Goal: Task Accomplishment & Management: Use online tool/utility

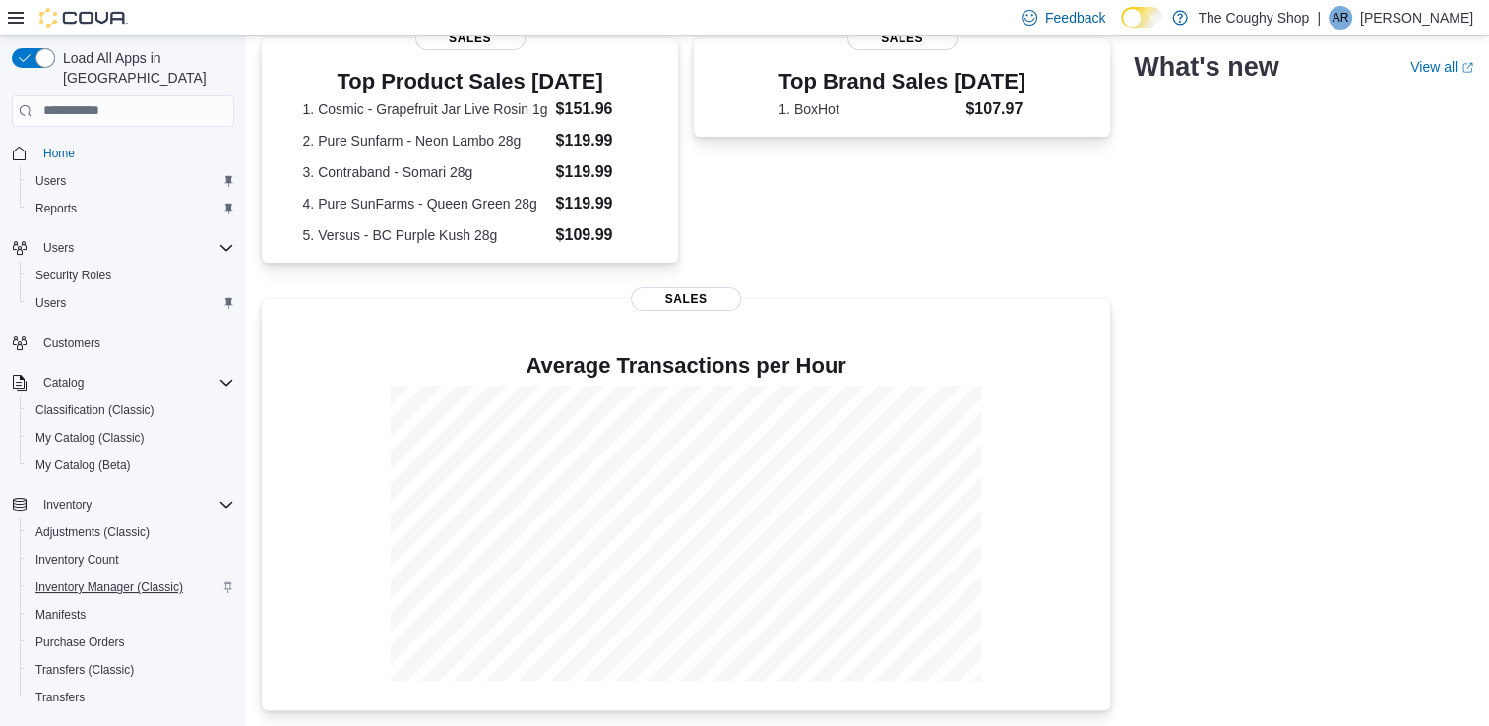
scroll to position [159, 0]
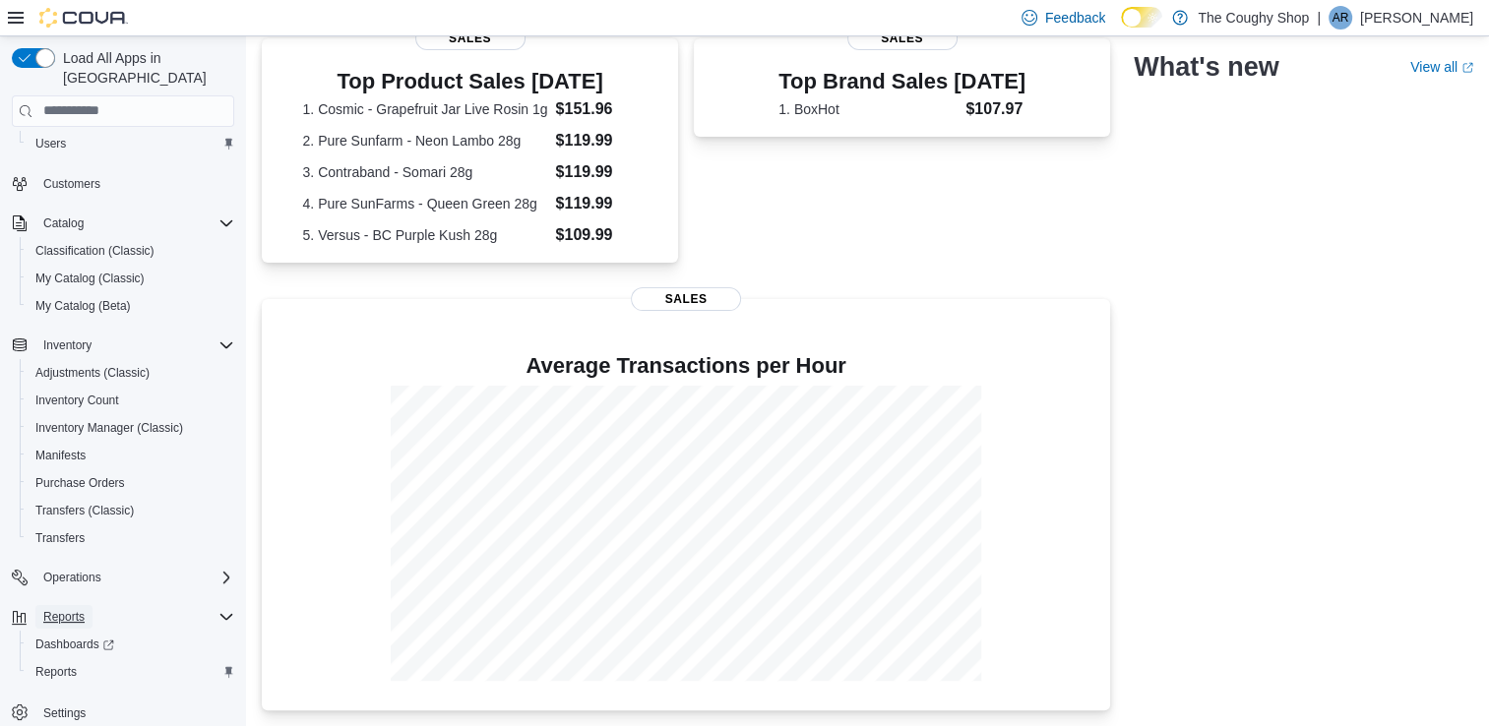
click at [67, 609] on span "Reports" at bounding box center [63, 617] width 41 height 16
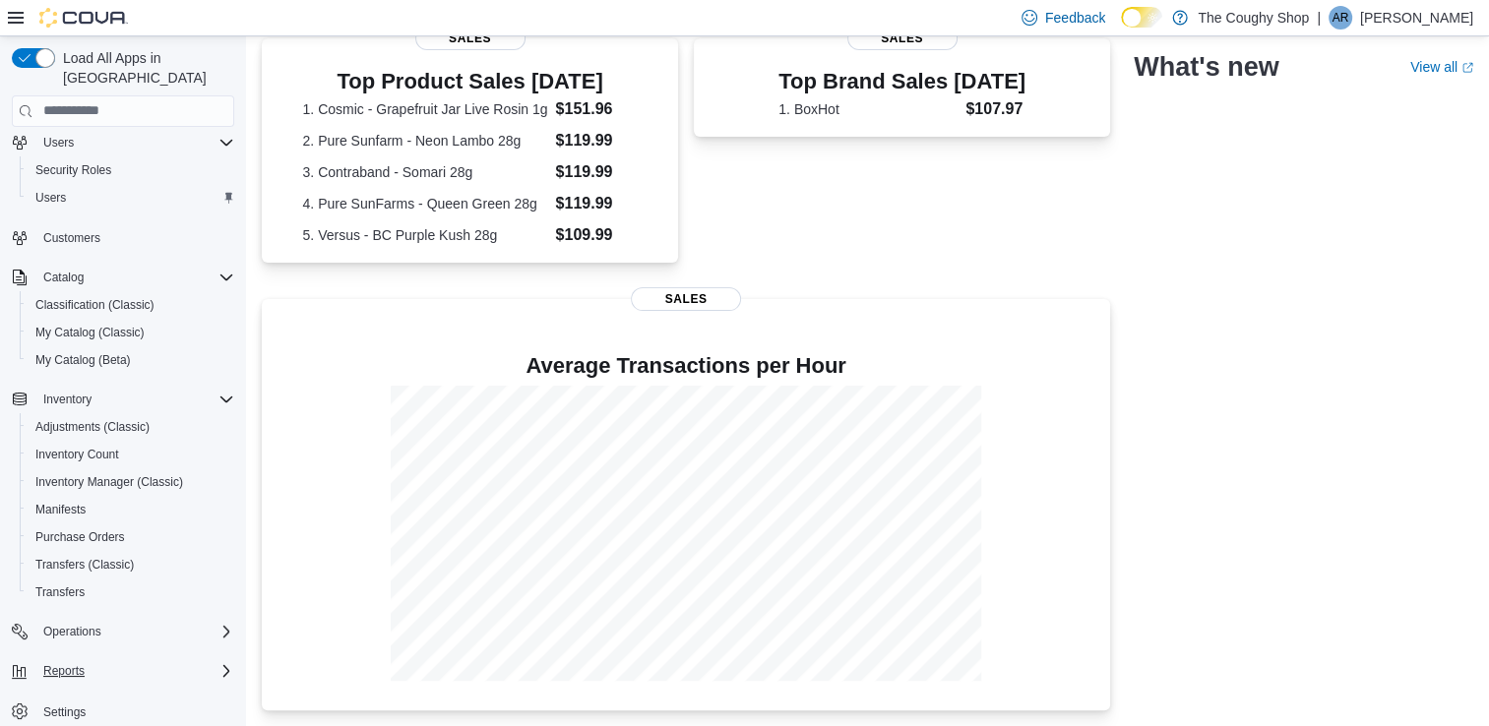
scroll to position [104, 0]
click at [65, 664] on span "Reports" at bounding box center [63, 672] width 41 height 16
click at [68, 692] on span "Dashboards" at bounding box center [74, 700] width 79 height 16
click at [49, 715] on span "Reports" at bounding box center [55, 727] width 41 height 24
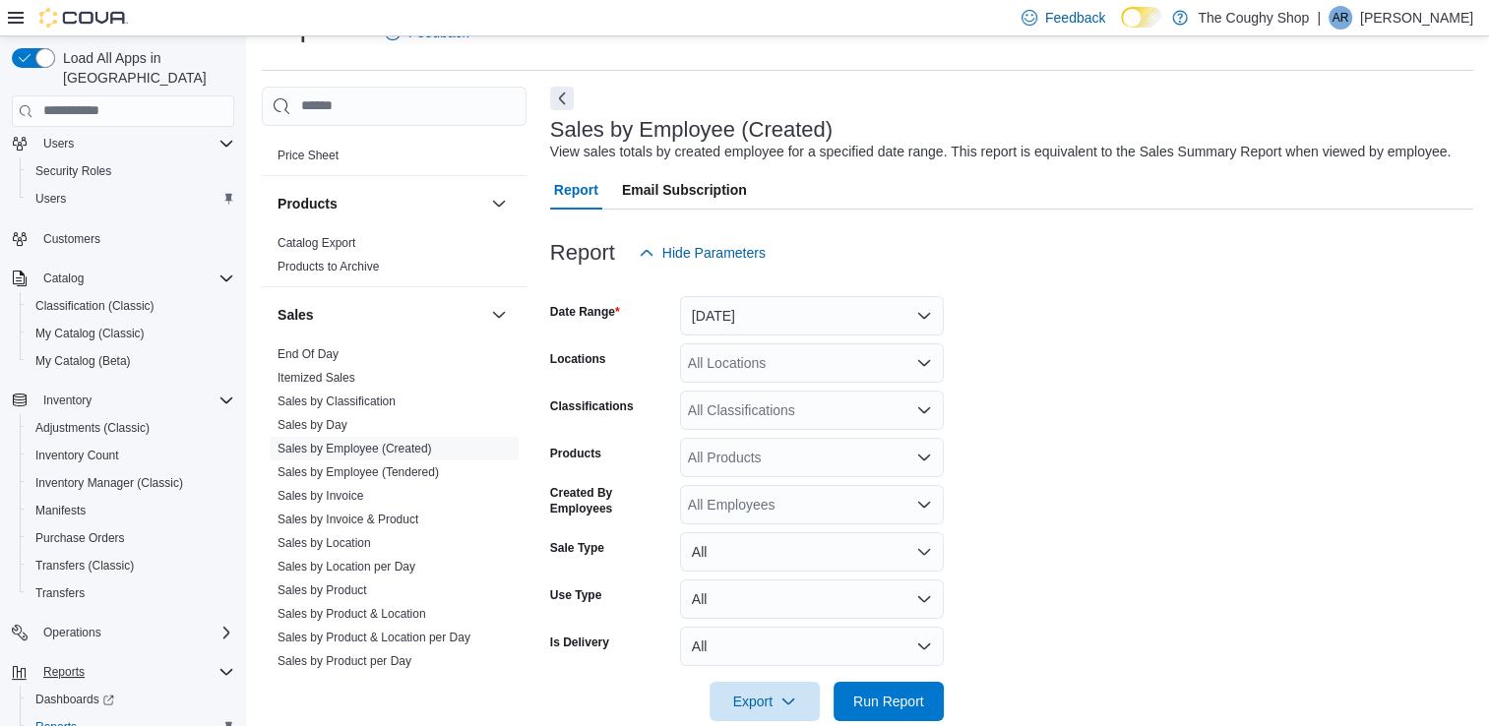
scroll to position [1174, 0]
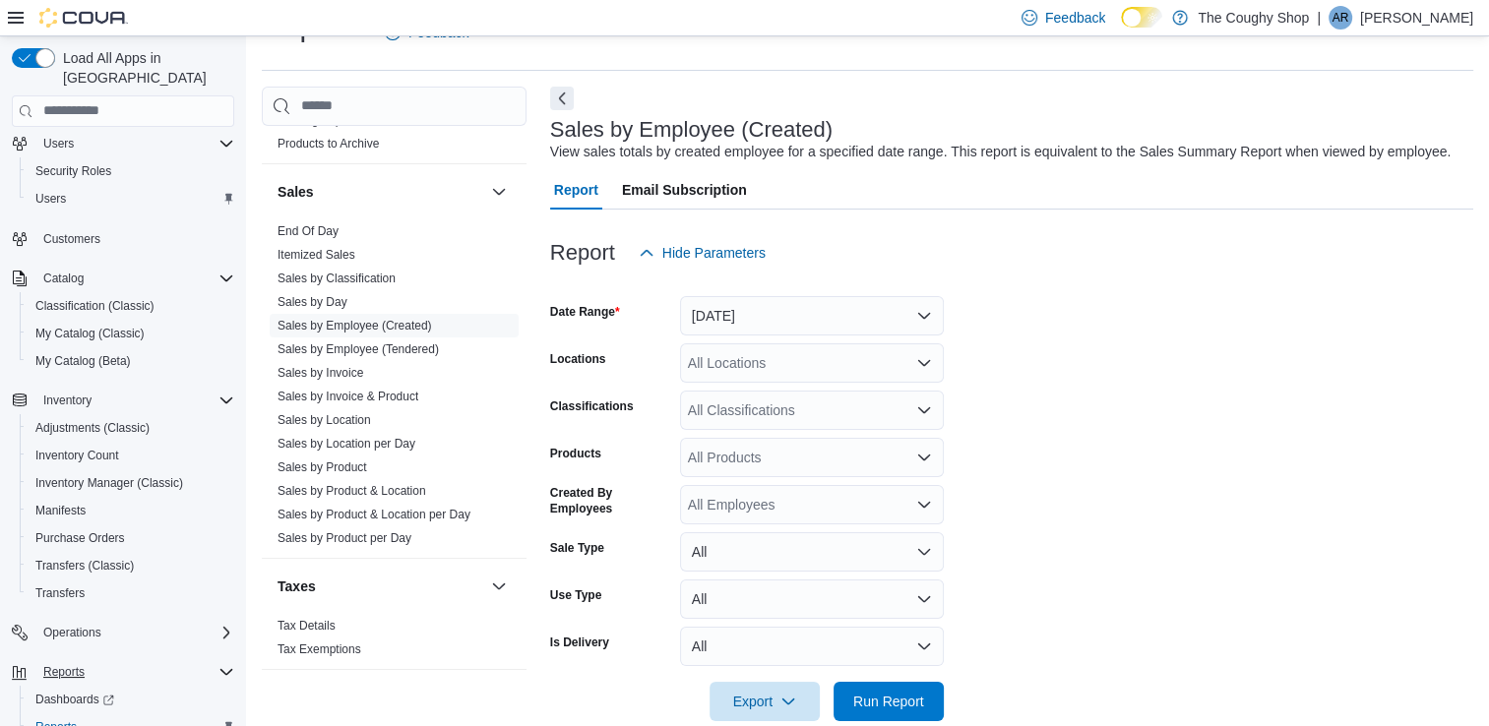
click at [939, 292] on div at bounding box center [1011, 285] width 923 height 24
click at [911, 294] on div at bounding box center [1011, 285] width 923 height 24
click at [928, 315] on button "[DATE]" at bounding box center [812, 315] width 264 height 39
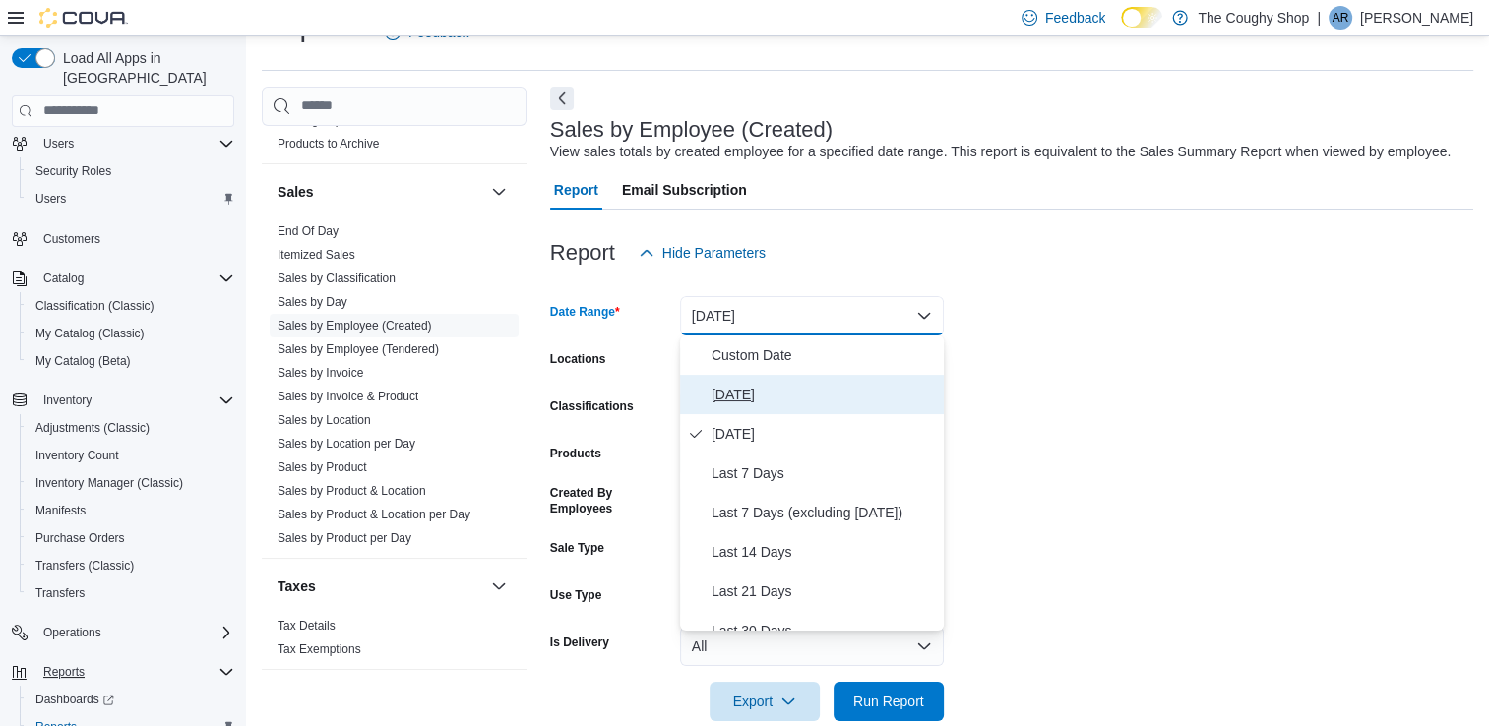
click at [733, 402] on span "[DATE]" at bounding box center [823, 395] width 224 height 24
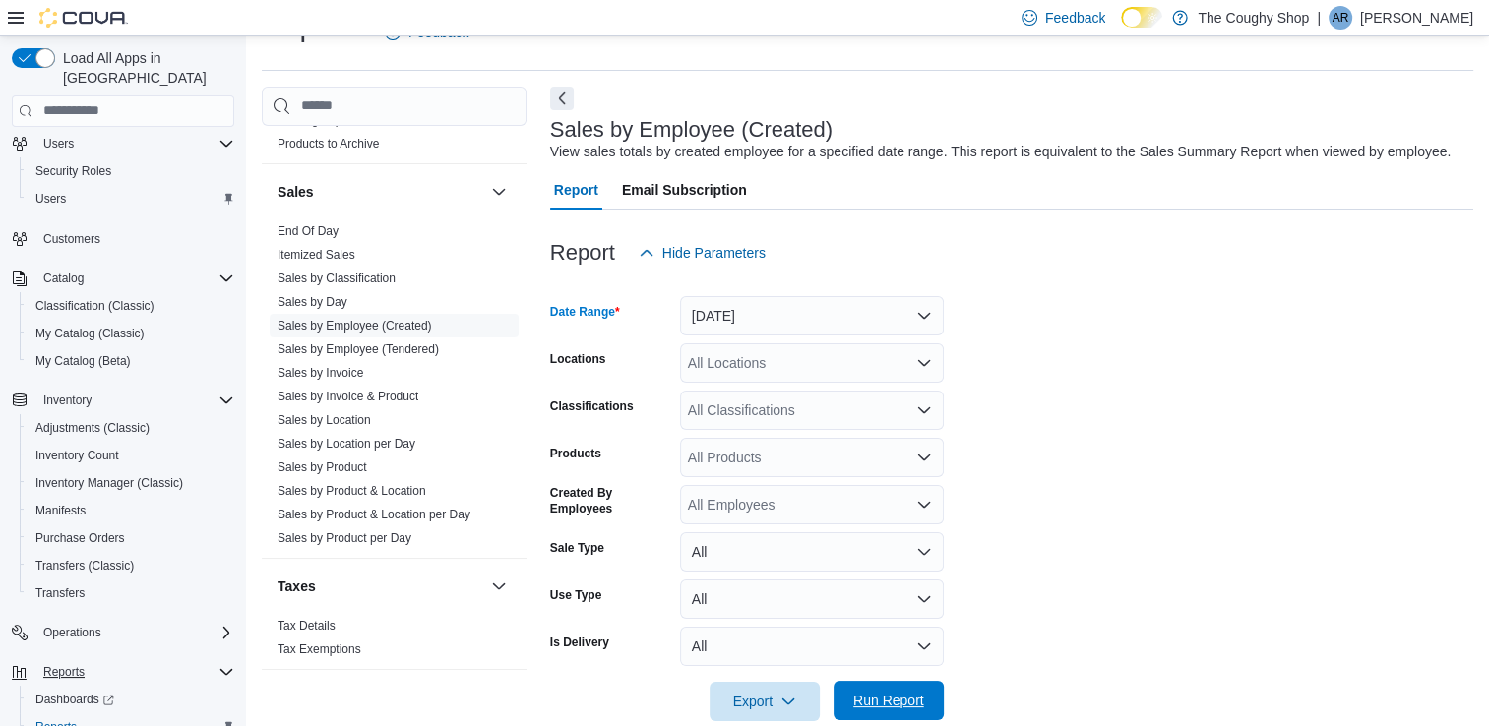
click at [906, 710] on span "Run Report" at bounding box center [888, 700] width 87 height 39
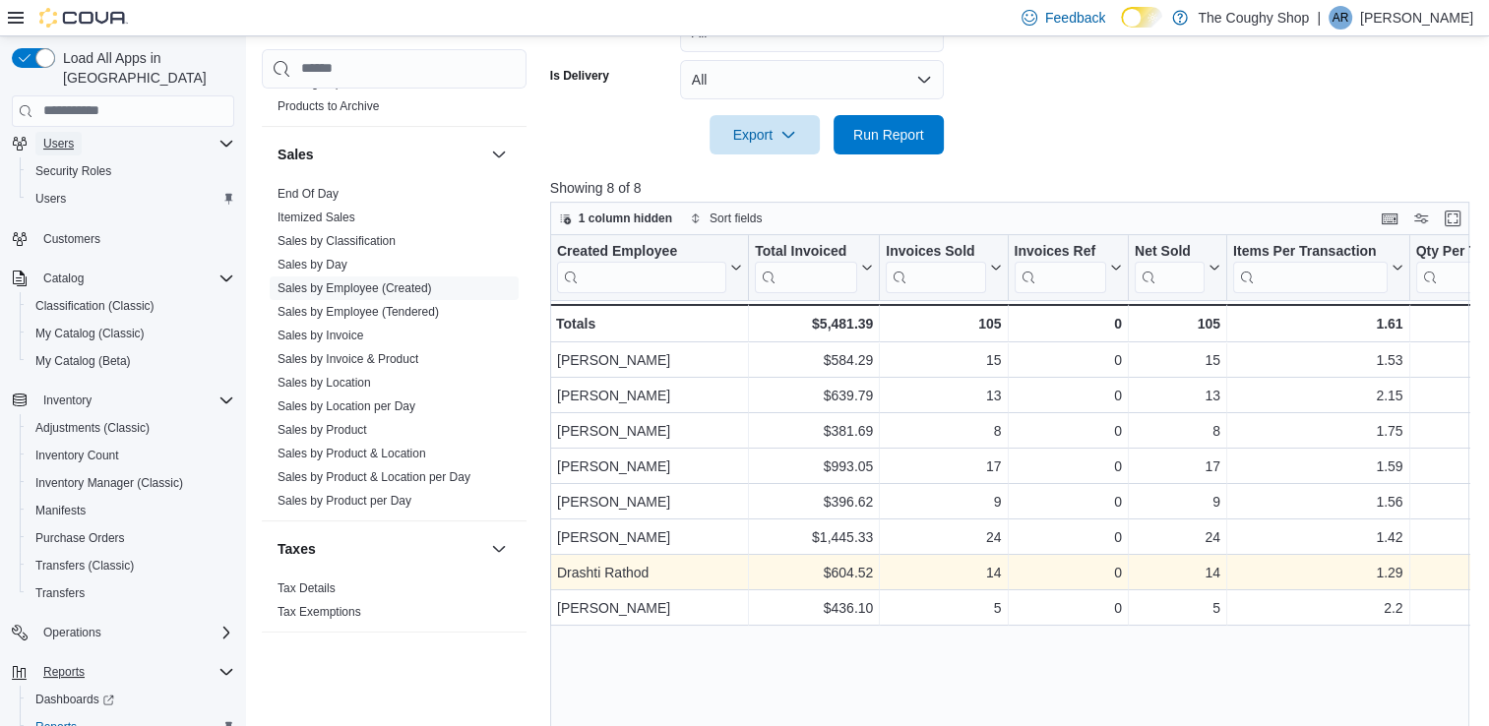
click at [56, 136] on span "Users" at bounding box center [58, 144] width 31 height 16
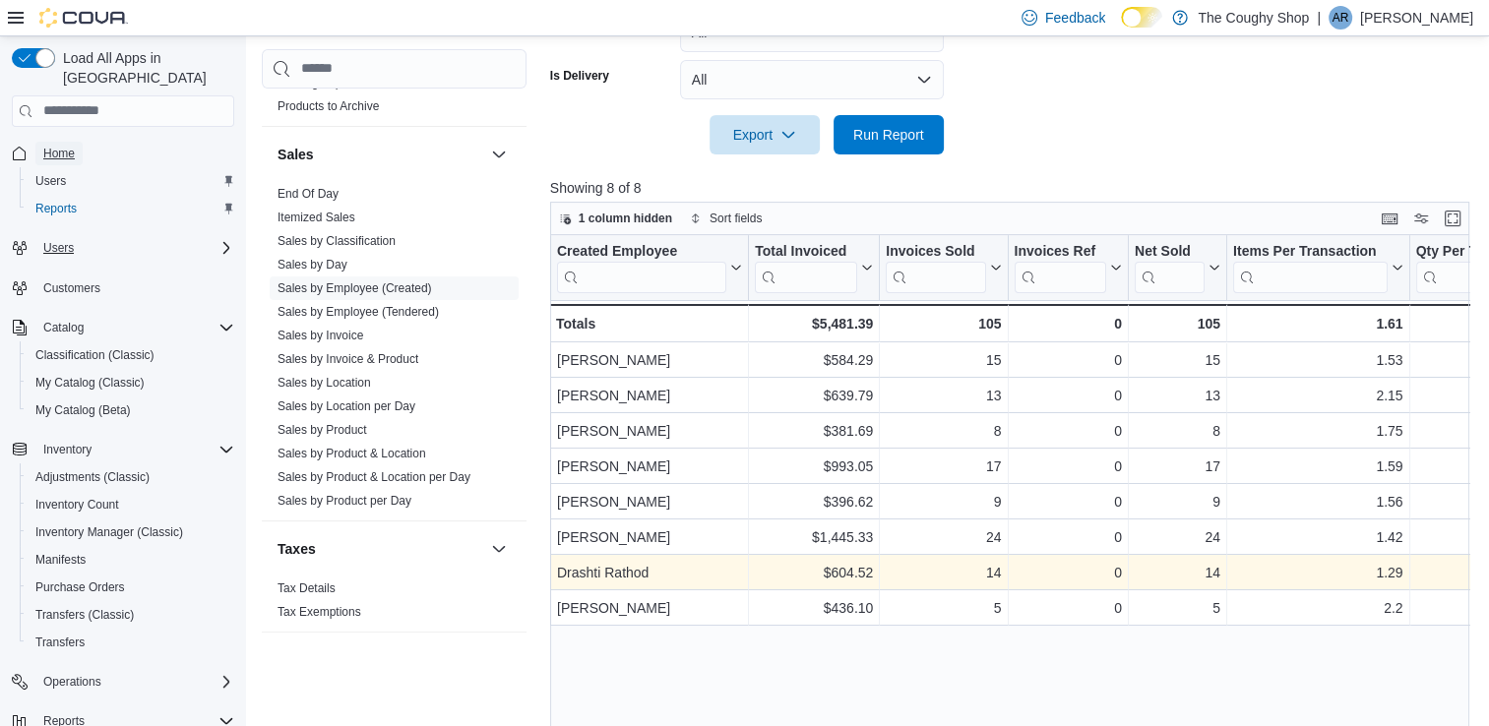
click at [68, 146] on span "Home" at bounding box center [58, 154] width 31 height 16
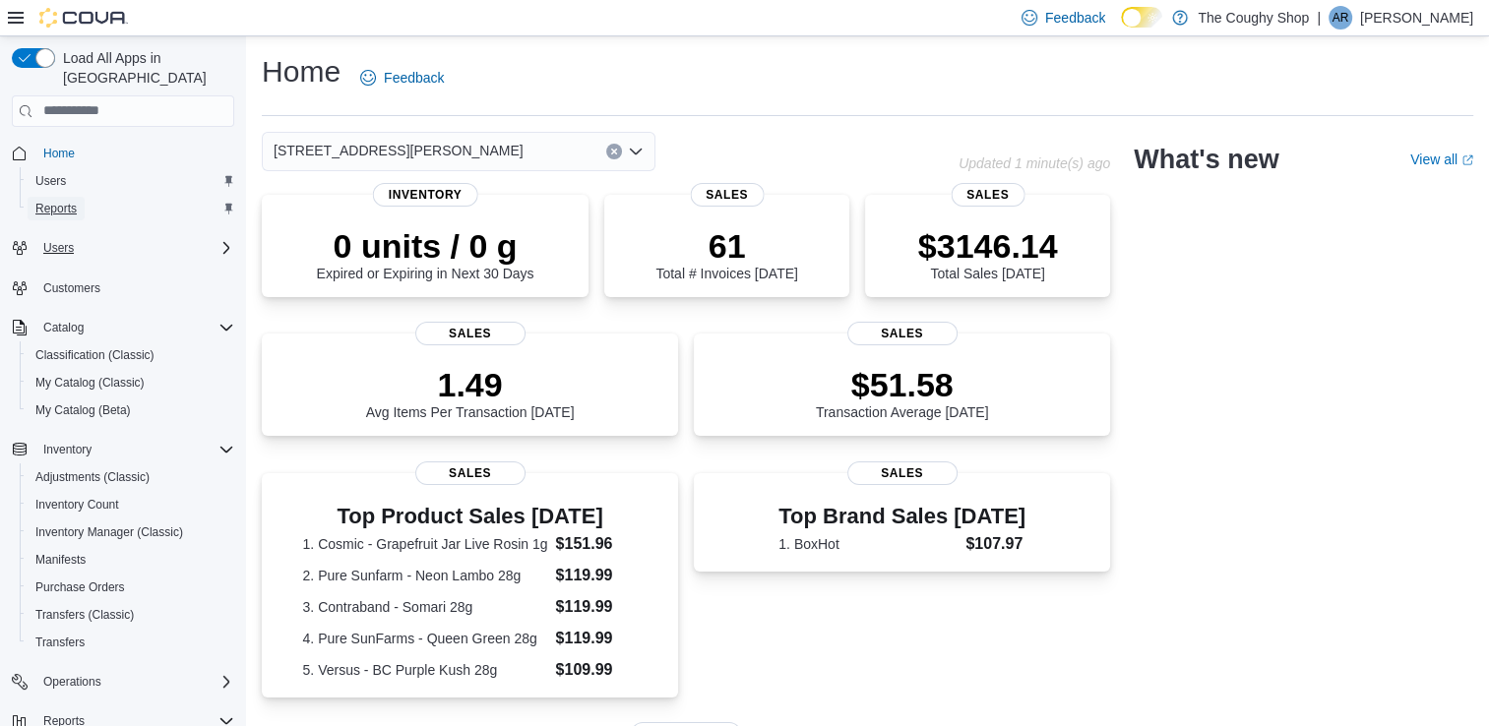
click at [63, 201] on span "Reports" at bounding box center [55, 209] width 41 height 16
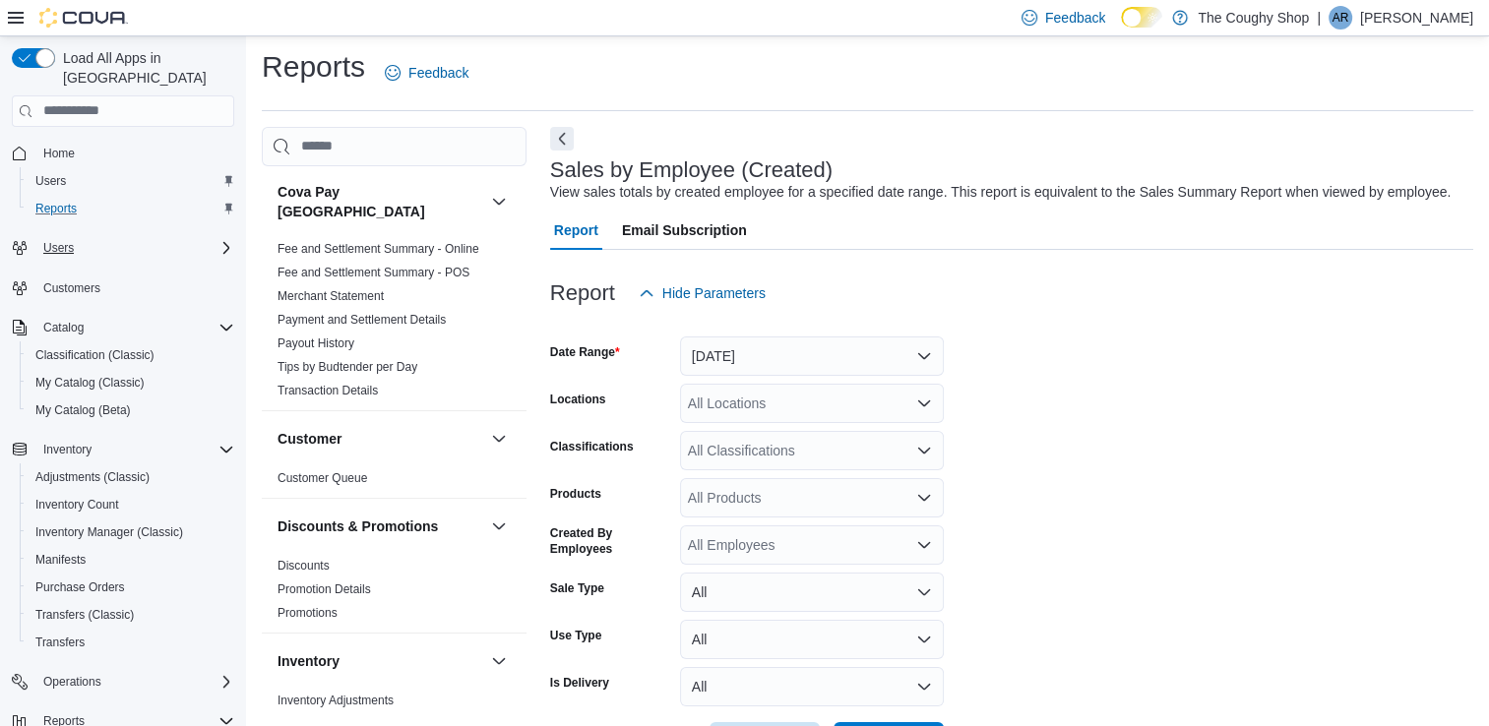
scroll to position [45, 0]
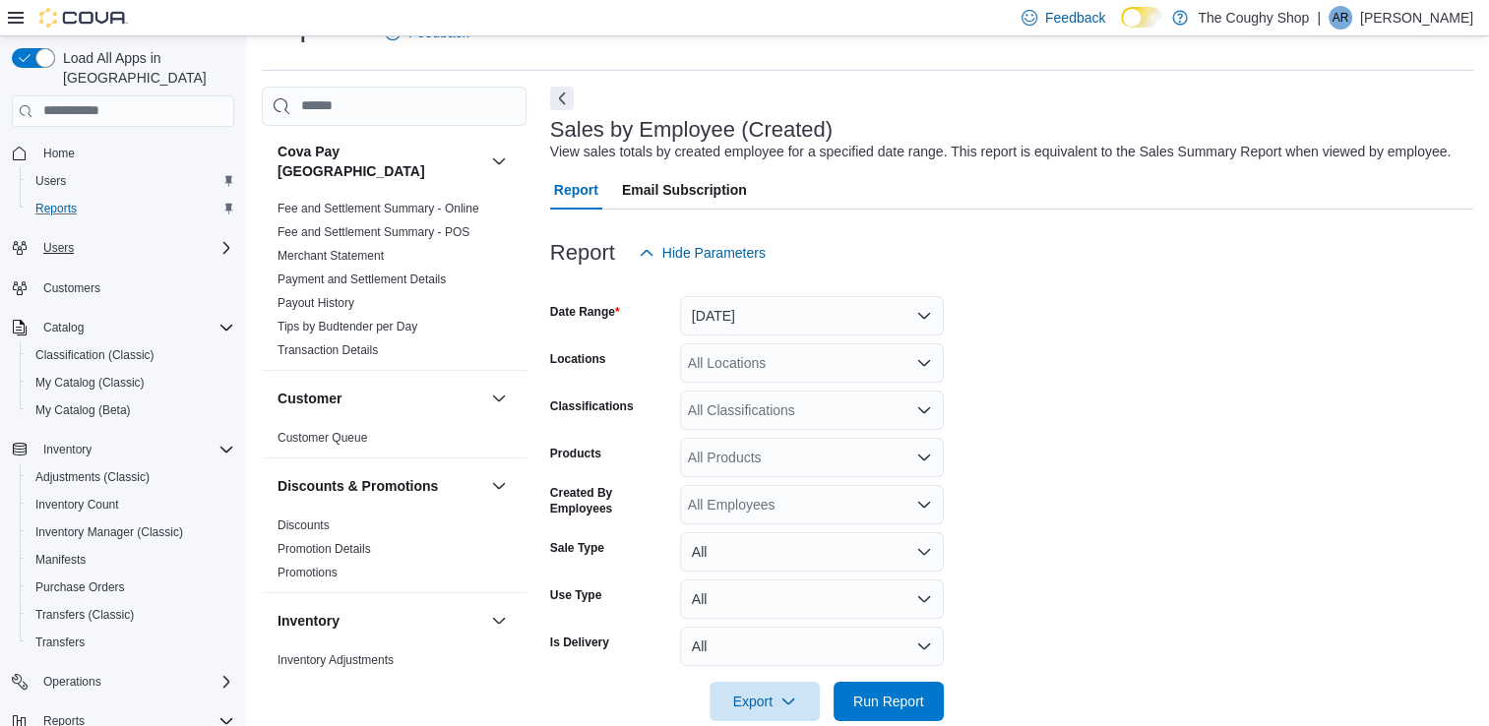
click at [62, 139] on button "Home" at bounding box center [123, 153] width 238 height 29
